Goal: Use online tool/utility: Utilize a website feature to perform a specific function

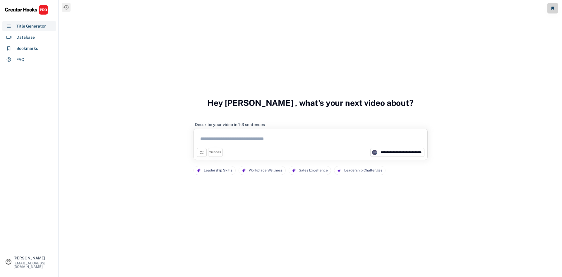
select select "**********"
click at [390, 152] on select "**********" at bounding box center [401, 152] width 44 height 6
click at [398, 208] on div "**********" at bounding box center [310, 138] width 503 height 277
click at [20, 60] on div "FAQ" at bounding box center [20, 60] width 8 height 6
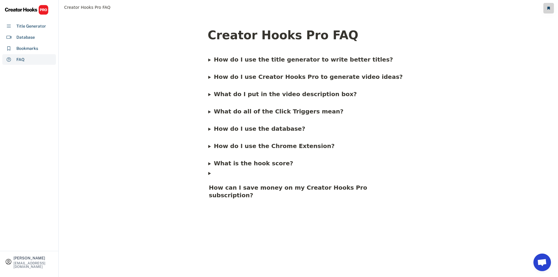
click at [228, 95] on b "What do I put in the video description box?" at bounding box center [285, 93] width 143 height 7
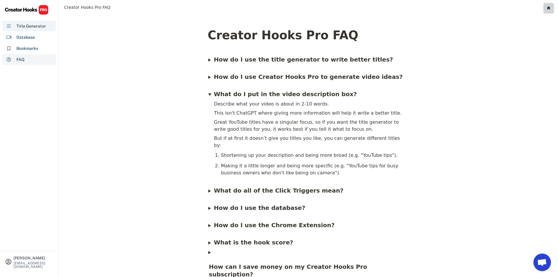
click at [20, 29] on div "Title Generator" at bounding box center [31, 26] width 30 height 6
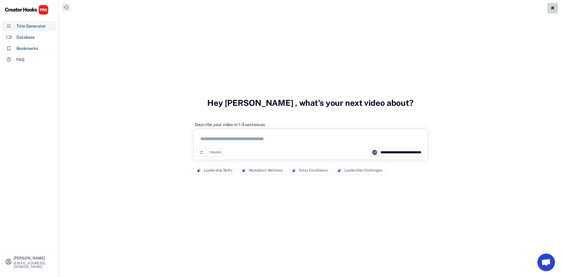
click at [212, 142] on textarea at bounding box center [311, 140] width 228 height 16
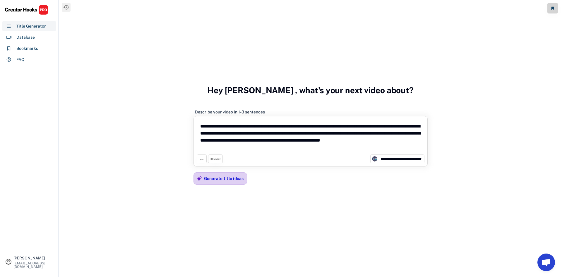
type textarea "**********"
click at [209, 180] on div "Generate title ideas" at bounding box center [224, 178] width 40 height 5
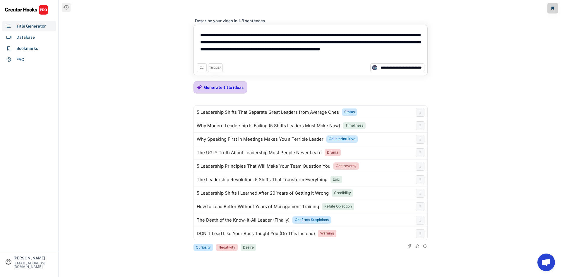
click at [232, 88] on div "Generate title ideas" at bounding box center [224, 87] width 40 height 5
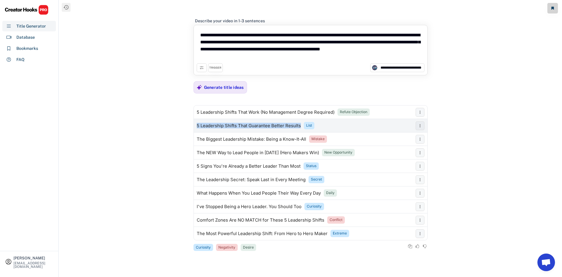
drag, startPoint x: 197, startPoint y: 127, endPoint x: 300, endPoint y: 130, distance: 103.1
click at [300, 130] on div "5 Leadership Shifts That Guarantee Better Results List" at bounding box center [303, 126] width 219 height 12
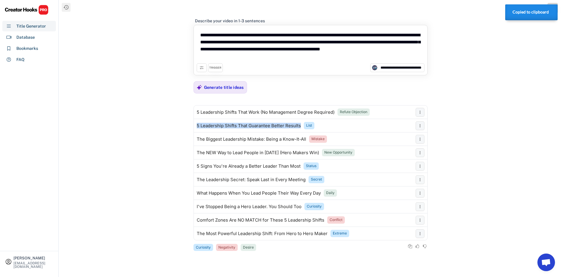
copy div "5 Leadership Shifts That Guarantee Better Results"
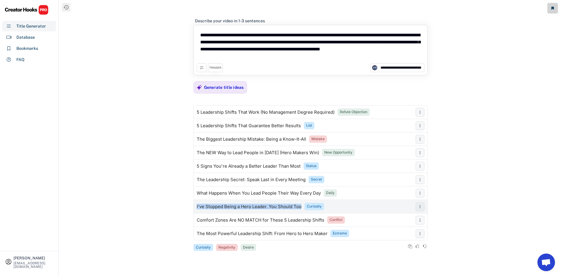
drag, startPoint x: 196, startPoint y: 208, endPoint x: 302, endPoint y: 210, distance: 105.7
click at [302, 210] on div "I've Stopped Being a Hero Leader. You Should Too Curiosity" at bounding box center [303, 207] width 219 height 12
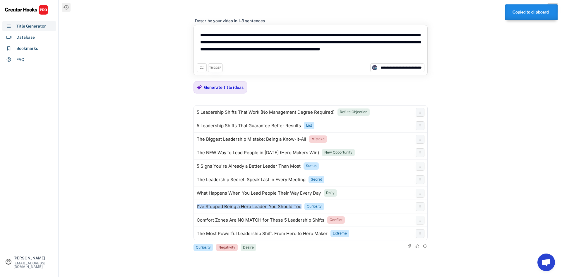
copy div "I've Stopped Being a Hero Leader. You Should Too"
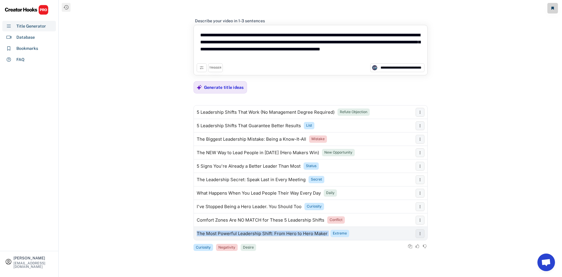
drag, startPoint x: 198, startPoint y: 235, endPoint x: 327, endPoint y: 237, distance: 129.1
click at [327, 237] on div "The Most Powerful Leadership Shift: From Hero to Hero Maker Extreme" at bounding box center [303, 234] width 219 height 12
copy div "The Most Powerful Leadership Shift: From Hero to Hero Maker"
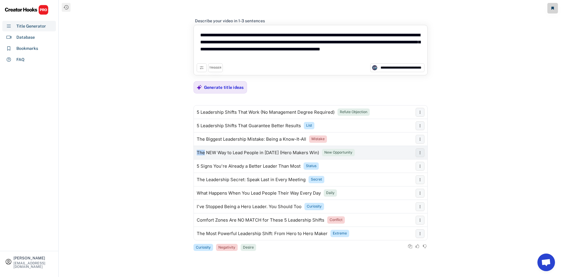
drag, startPoint x: 195, startPoint y: 154, endPoint x: 203, endPoint y: 151, distance: 9.1
click at [203, 151] on div "The NEW Way to Lead People in [DATE] (Hero Makers Win) New Opportunity" at bounding box center [303, 153] width 219 height 12
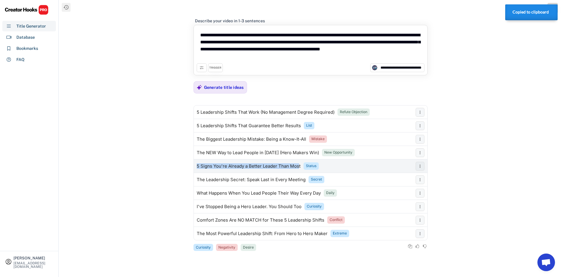
drag, startPoint x: 196, startPoint y: 166, endPoint x: 299, endPoint y: 164, distance: 102.5
click at [299, 164] on div "5 Signs You're Already a Better Leader Than Most" at bounding box center [249, 166] width 104 height 5
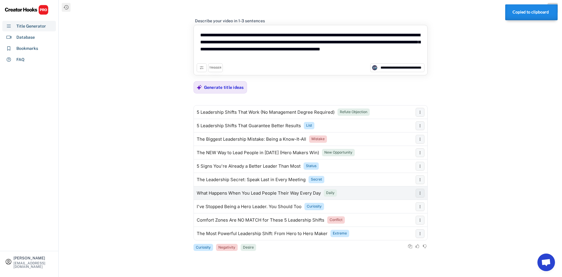
click at [219, 188] on div "What Happens When You Lead People Their Way Every Day Daily" at bounding box center [303, 193] width 219 height 12
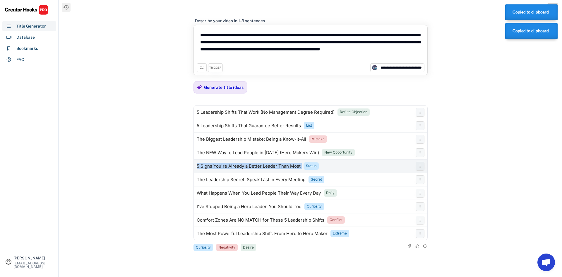
drag, startPoint x: 196, startPoint y: 166, endPoint x: 302, endPoint y: 169, distance: 106.3
click at [302, 169] on div "5 Signs You're Already a Better Leader Than Most Status" at bounding box center [303, 166] width 219 height 12
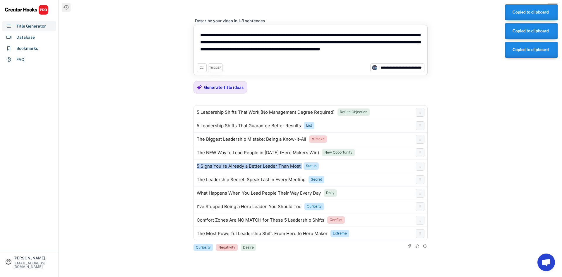
copy div "5 Signs You're Already a Better Leader Than Most"
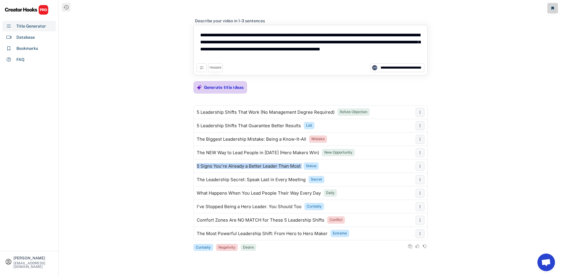
click at [210, 91] on div "Generate title ideas" at bounding box center [224, 87] width 40 height 12
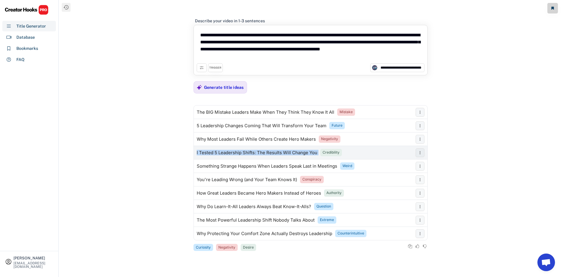
drag, startPoint x: 195, startPoint y: 156, endPoint x: 318, endPoint y: 158, distance: 122.4
click at [318, 158] on div "I Tested 5 Leadership Shifts: The Results Will Change You Credibility" at bounding box center [303, 153] width 219 height 12
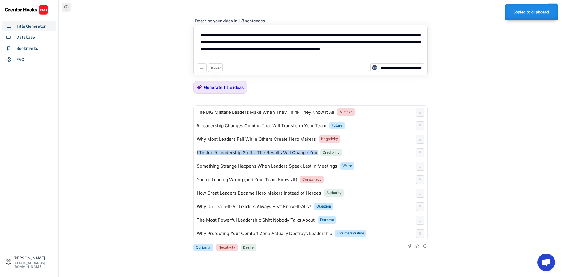
copy div "I Tested 5 Leadership Shifts: The Results Will Change You"
click at [422, 68] on select "**********" at bounding box center [401, 68] width 44 height 6
click at [201, 68] on icon at bounding box center [201, 67] width 5 height 5
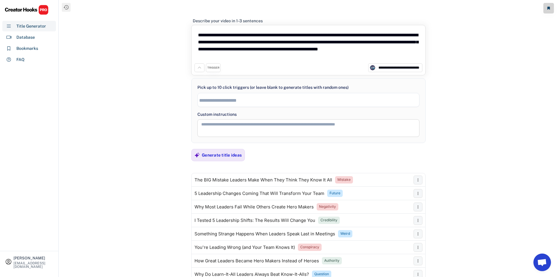
click at [221, 102] on input "search" at bounding box center [309, 100] width 221 height 5
click at [265, 98] on ul "× Curiosity" at bounding box center [308, 99] width 221 height 8
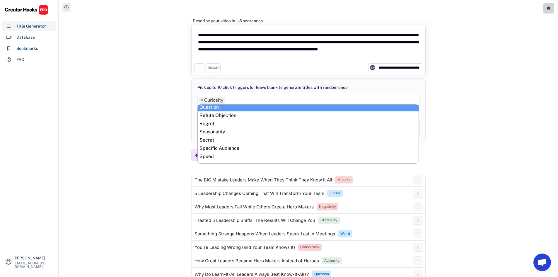
scroll to position [241, 0]
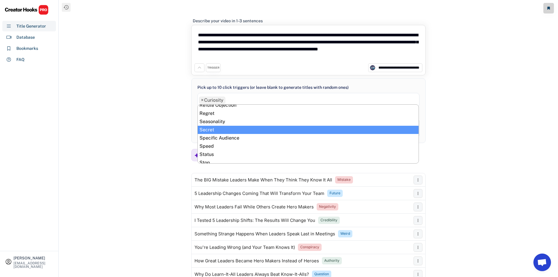
drag, startPoint x: 210, startPoint y: 129, endPoint x: 213, endPoint y: 126, distance: 4.3
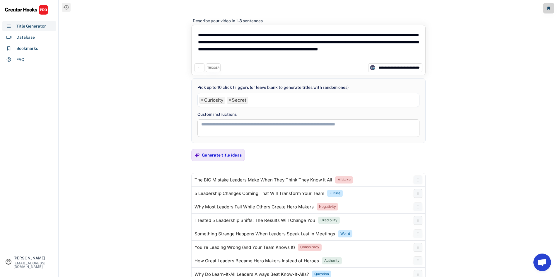
click at [259, 100] on ul "× Curiosity × Secret" at bounding box center [308, 99] width 221 height 8
click at [277, 101] on ul "× Curiosity × Desire × Secret" at bounding box center [308, 99] width 221 height 8
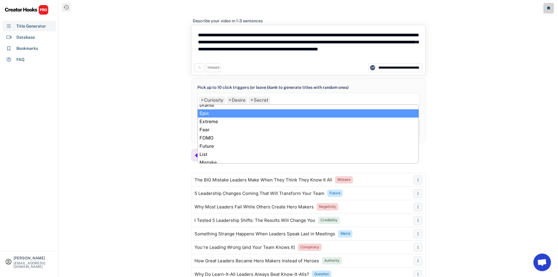
scroll to position [124, 0]
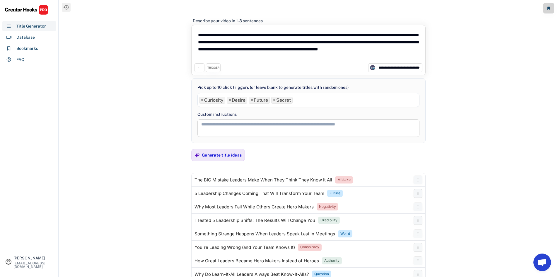
click at [302, 100] on ul "× Curiosity × Desire × Future × Secret" at bounding box center [308, 99] width 221 height 8
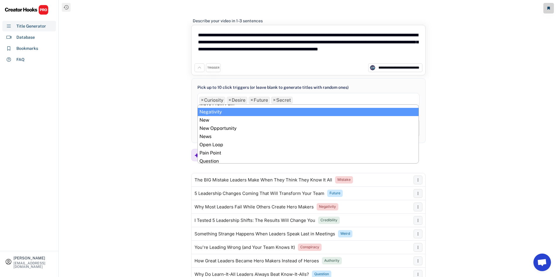
scroll to position [183, 0]
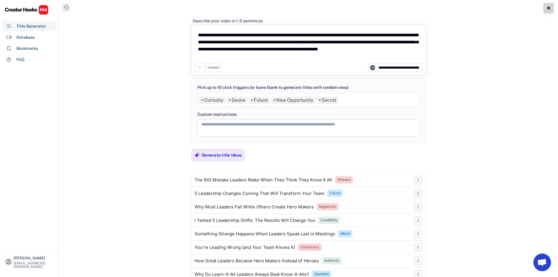
click at [344, 98] on ul "× Curiosity × Desire × Future × New Opportunity × Secret" at bounding box center [308, 99] width 221 height 8
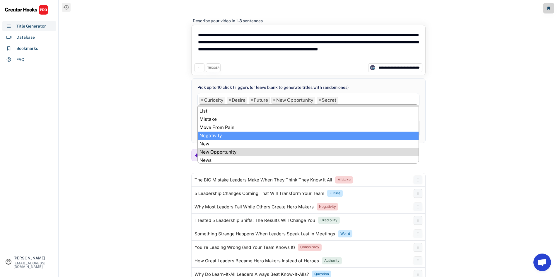
scroll to position [124, 0]
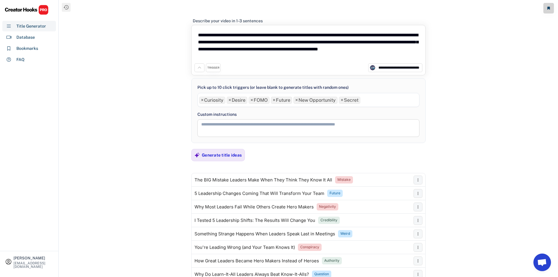
click at [365, 99] on input "search" at bounding box center [364, 99] width 4 height 5
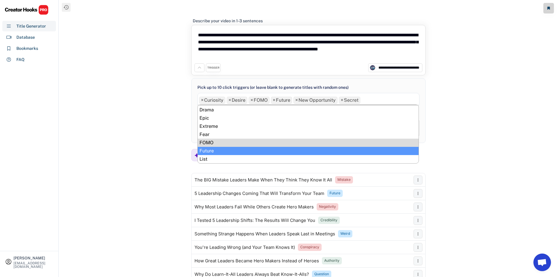
scroll to position [95, 0]
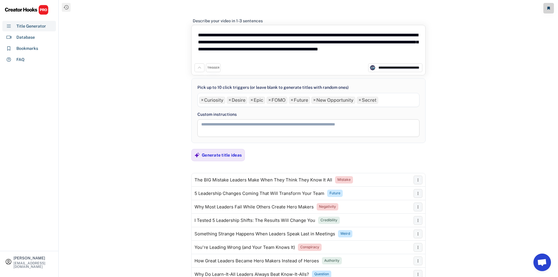
click at [382, 98] on input "search" at bounding box center [381, 99] width 4 height 5
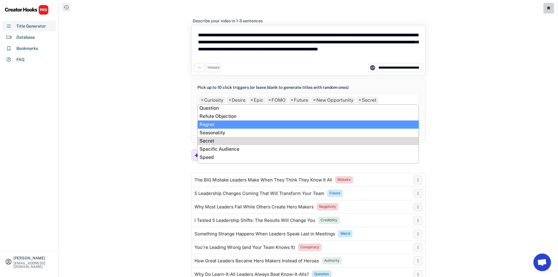
scroll to position [241, 0]
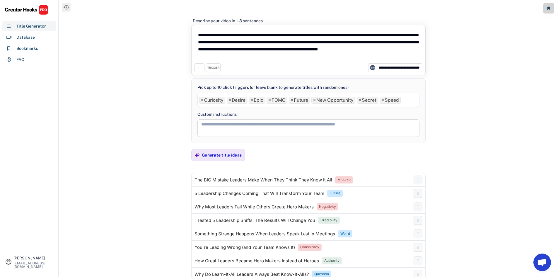
click at [410, 99] on ul "× Curiosity × Desire × Epic × FOMO × Future × New Opportunity × Secret × Speed" at bounding box center [308, 99] width 221 height 8
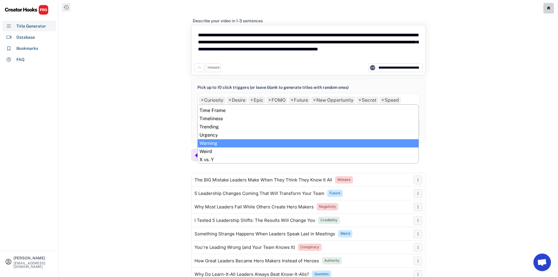
scroll to position [302, 0]
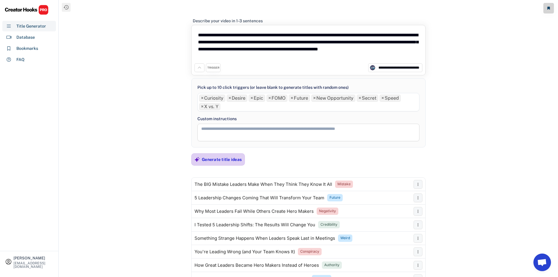
click at [204, 159] on div "Generate title ideas" at bounding box center [222, 159] width 40 height 5
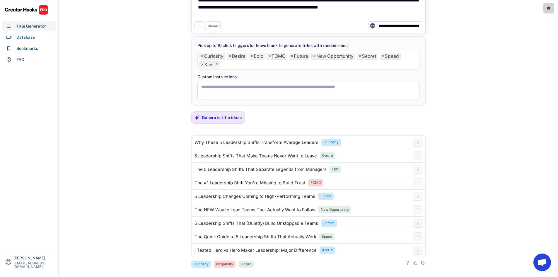
scroll to position [48, 0]
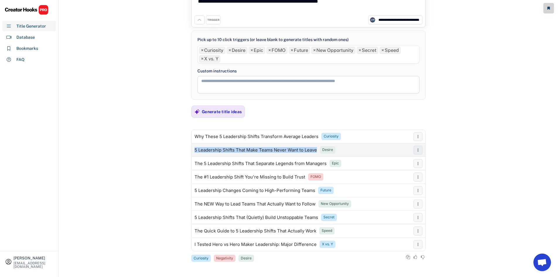
drag, startPoint x: 195, startPoint y: 150, endPoint x: 316, endPoint y: 152, distance: 120.9
click at [316, 152] on div "5 Leadership Shifts That Make Teams Never Want to Leave" at bounding box center [255, 150] width 122 height 5
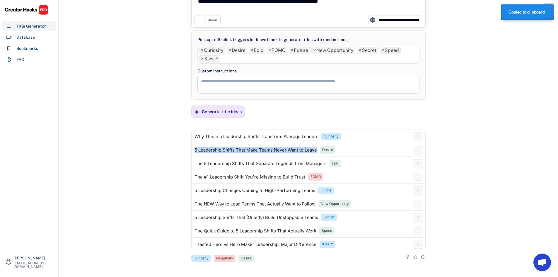
copy div "5 Leadership Shifts That Make Teams Never Want to Leave"
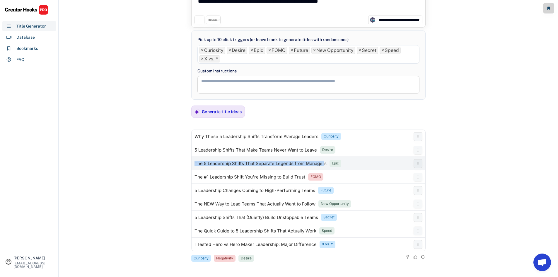
drag, startPoint x: 194, startPoint y: 164, endPoint x: 324, endPoint y: 165, distance: 129.7
click at [324, 165] on div "The 5 Leadership Shifts That Separate Legends from Managers" at bounding box center [260, 163] width 132 height 5
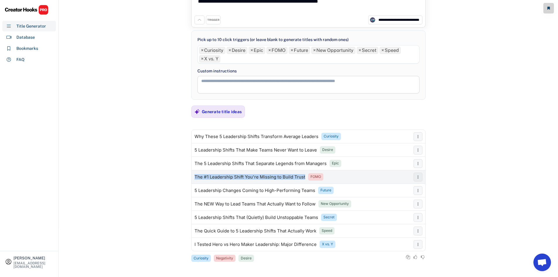
drag, startPoint x: 194, startPoint y: 177, endPoint x: 304, endPoint y: 180, distance: 110.4
click at [304, 180] on div "The #1 Leadership Shift You're Missing to Build Trust FOMO" at bounding box center [300, 177] width 219 height 12
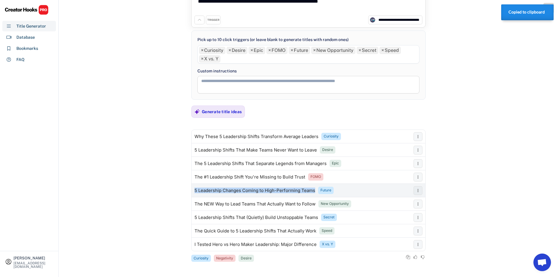
drag, startPoint x: 195, startPoint y: 191, endPoint x: 315, endPoint y: 191, distance: 120.0
click at [315, 191] on div "5 Leadership Changes Coming to High-Performing Teams Future" at bounding box center [300, 190] width 219 height 12
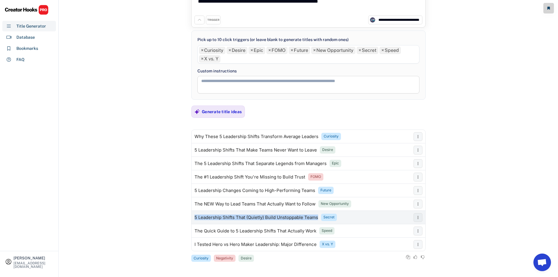
drag, startPoint x: 196, startPoint y: 218, endPoint x: 319, endPoint y: 217, distance: 123.0
click at [319, 217] on div "5 Leadership Shifts That (Quietly) Build Unstoppable Teams Secret" at bounding box center [300, 217] width 219 height 12
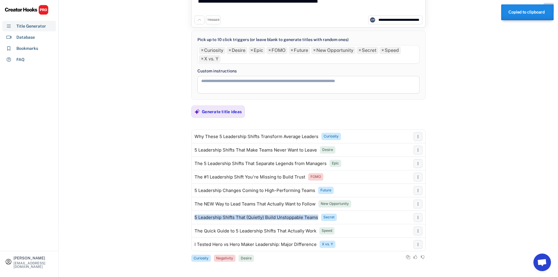
copy div "5 Leadership Shifts That (Quietly) Build Unstoppable Teams"
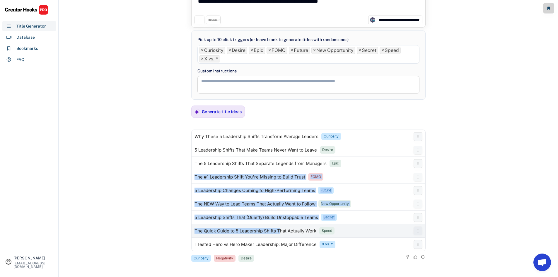
drag, startPoint x: 190, startPoint y: 230, endPoint x: 280, endPoint y: 233, distance: 89.6
click at [280, 229] on html "Creator Hooks Pro FAQ Creator Hooks Pro FAQ How do I use the title generator to…" at bounding box center [279, 90] width 558 height 277
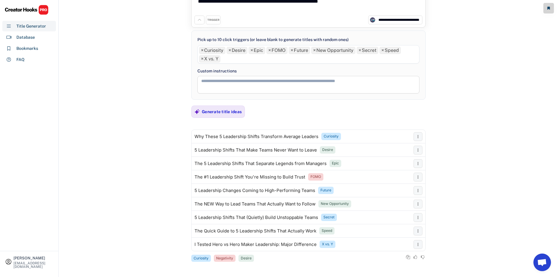
click at [73, 205] on div "**********" at bounding box center [308, 90] width 499 height 277
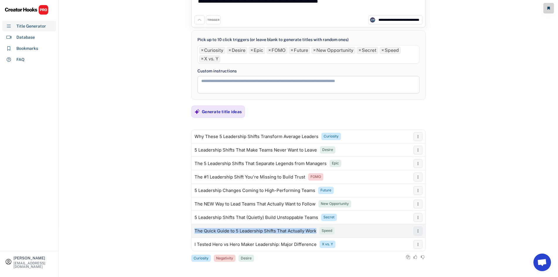
drag, startPoint x: 196, startPoint y: 231, endPoint x: 317, endPoint y: 233, distance: 121.5
click at [317, 233] on div "The Quick Guide to 5 Leadership Shifts That Actually Work Speed" at bounding box center [300, 231] width 219 height 12
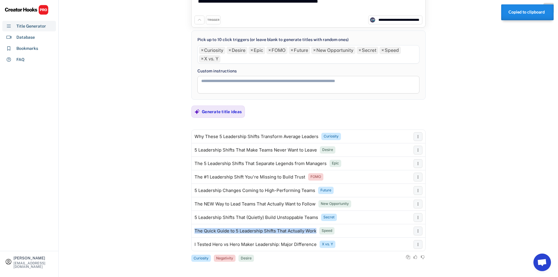
copy div "The Quick Guide to 5 Leadership Shifts That Actually Work"
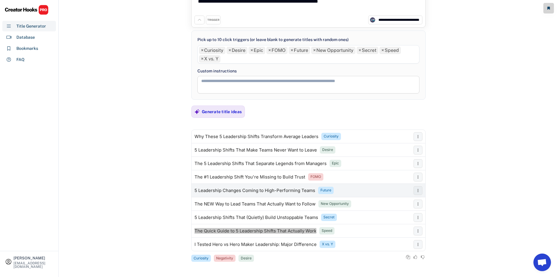
scroll to position [18, 0]
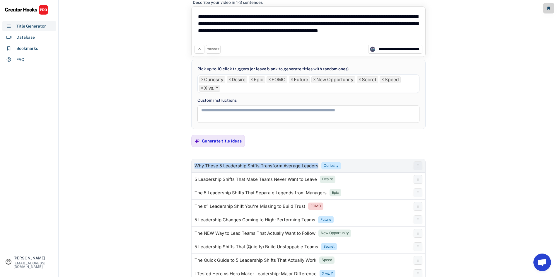
drag, startPoint x: 194, startPoint y: 165, endPoint x: 318, endPoint y: 166, distance: 123.9
click at [318, 166] on div "Why These 5 Leadership Shifts Transform Average Leaders Curiosity" at bounding box center [300, 166] width 219 height 12
copy div "Why These 5 Leadership Shifts Transform Average Leaders"
click at [216, 138] on div "Generate title ideas" at bounding box center [222, 140] width 40 height 5
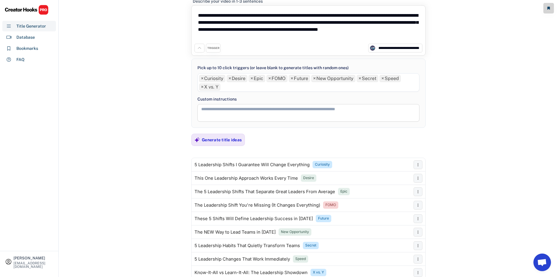
scroll to position [29, 0]
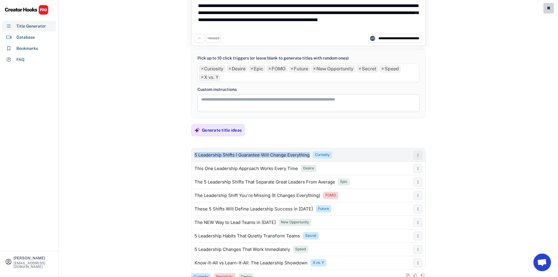
drag, startPoint x: 194, startPoint y: 155, endPoint x: 309, endPoint y: 157, distance: 114.8
click at [309, 157] on div "5 Leadership Shifts I Guarantee Will Change Everything Curiosity" at bounding box center [300, 155] width 219 height 12
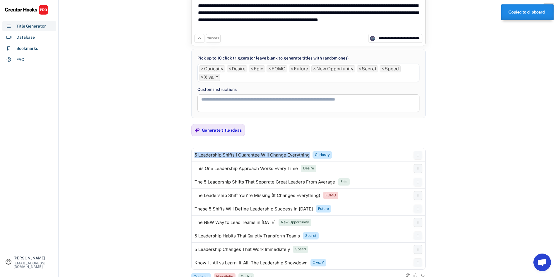
copy div "5 Leadership Shifts I Guarantee Will Change Everything"
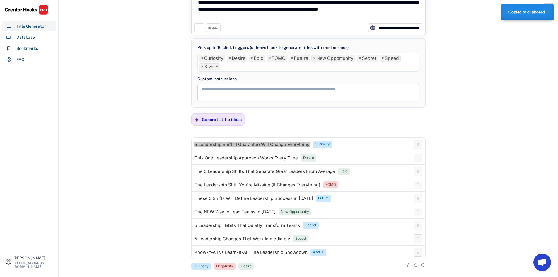
scroll to position [48, 0]
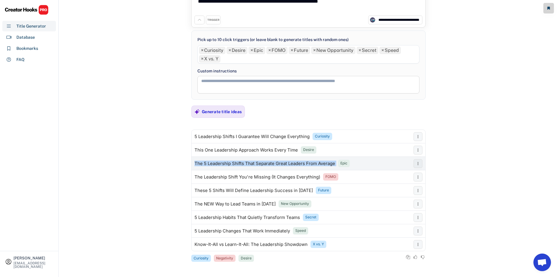
drag, startPoint x: 197, startPoint y: 163, endPoint x: 336, endPoint y: 166, distance: 139.7
click at [336, 166] on div "The 5 Leadership Shifts That Separate Great Leaders From Average Epic" at bounding box center [300, 164] width 219 height 12
